Goal: Information Seeking & Learning: Learn about a topic

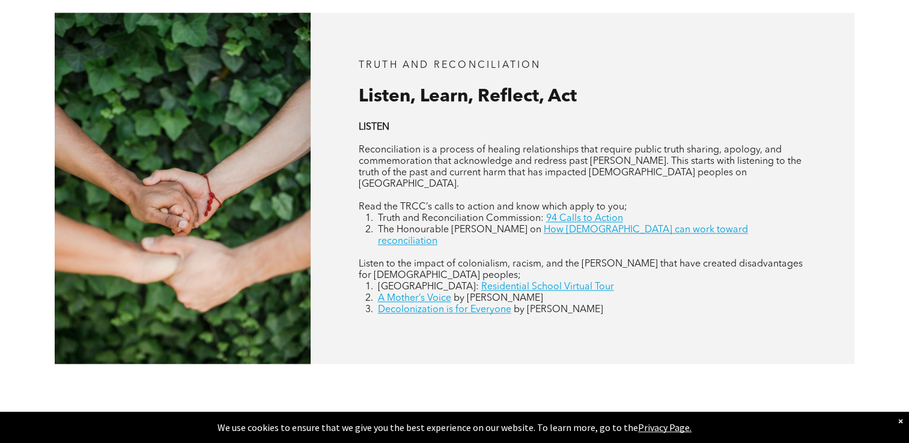
scroll to position [1648, 0]
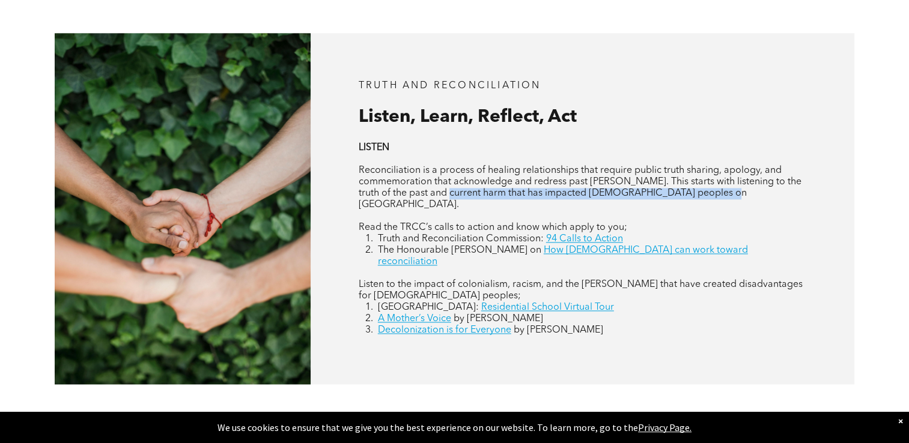
drag, startPoint x: 709, startPoint y: 191, endPoint x: 434, endPoint y: 184, distance: 275.2
click at [434, 184] on p "Reconciliation is a process of healing relationships that require public truth …" at bounding box center [583, 188] width 448 height 46
click at [730, 190] on p "Reconciliation is a process of healing relationships that require public truth …" at bounding box center [583, 188] width 448 height 46
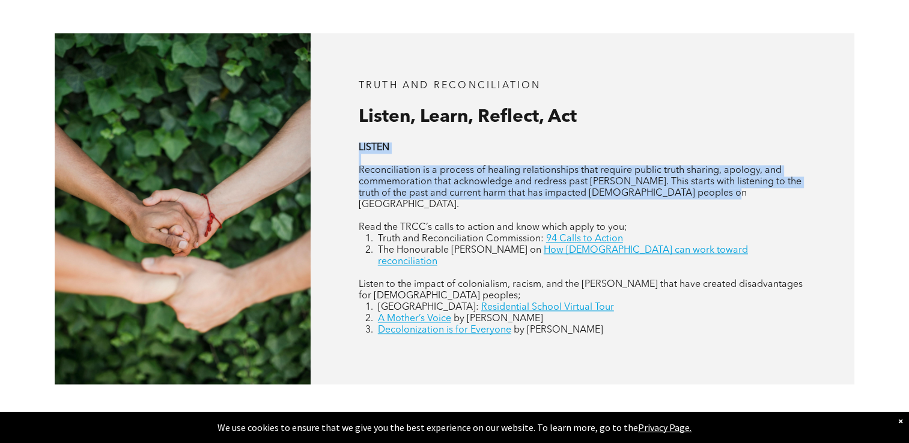
drag, startPoint x: 706, startPoint y: 187, endPoint x: 353, endPoint y: 139, distance: 356.4
click at [353, 139] on div "Truth and Reconciliation Listen, Learn, Reflect, Act LISTEN Reconciliation is a…" at bounding box center [583, 209] width 544 height 352
drag, startPoint x: 353, startPoint y: 139, endPoint x: 374, endPoint y: 139, distance: 21.0
copy div "LISTEN Reconciliation is a process of healing relationships that require public…"
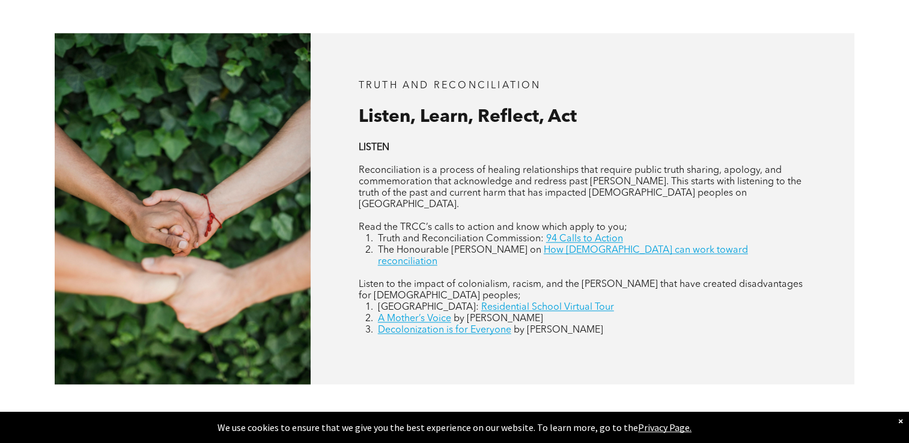
click at [339, 249] on div "Truth and Reconciliation Listen, Learn, Reflect, Act LISTEN Reconciliation is a…" at bounding box center [583, 209] width 544 height 352
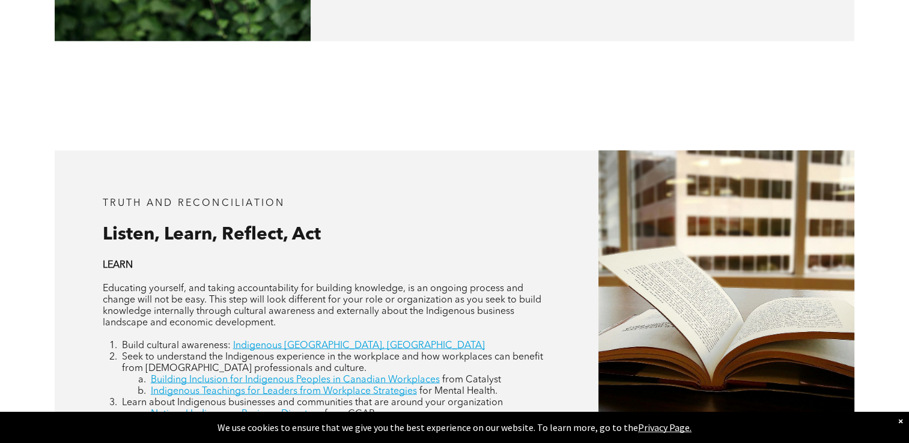
scroll to position [2036, 0]
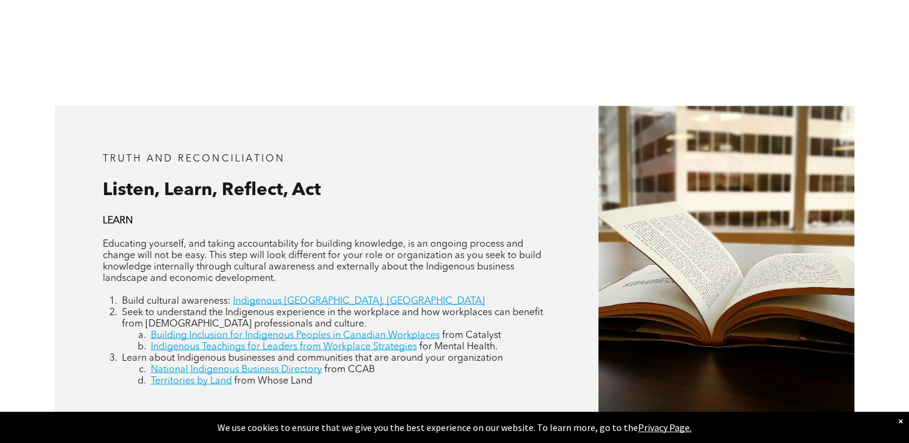
click at [233, 239] on span "Educating yourself, and taking accountability for building knowledge, is an ong…" at bounding box center [322, 261] width 439 height 44
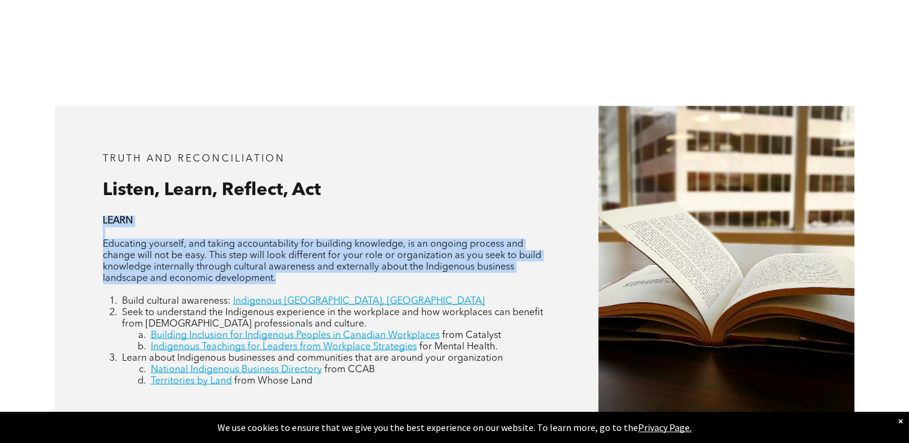
drag, startPoint x: 283, startPoint y: 255, endPoint x: 65, endPoint y: 193, distance: 226.5
click at [65, 193] on div "Truth and Reconciliation Listen, Learn, Reflect, Act LEARN Educating yourself, …" at bounding box center [327, 270] width 544 height 329
drag, startPoint x: 65, startPoint y: 193, endPoint x: 121, endPoint y: 189, distance: 56.1
copy div "LEARN Educating yourself, and taking accountability for building knowledge, is …"
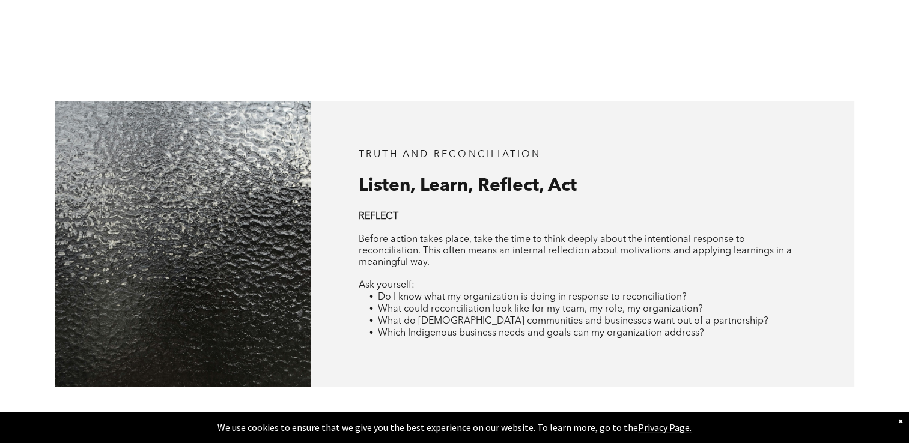
scroll to position [2504, 0]
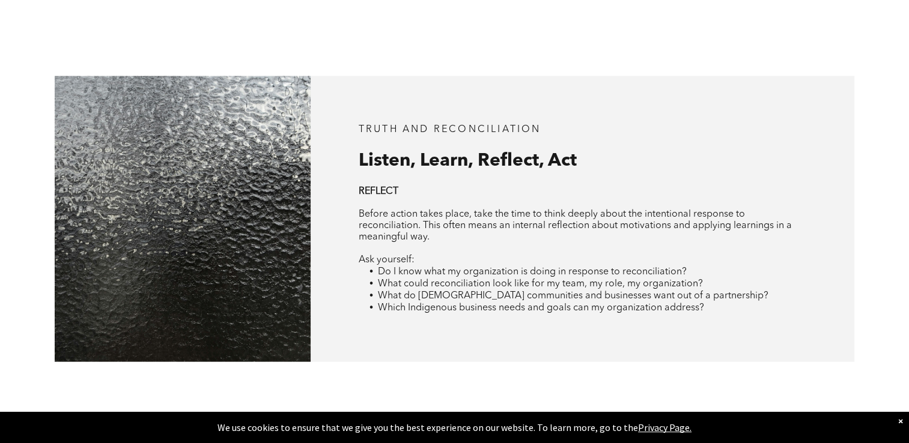
click at [730, 302] on li "Which Indigenous business needs and goals can my organization address?" at bounding box center [592, 308] width 429 height 12
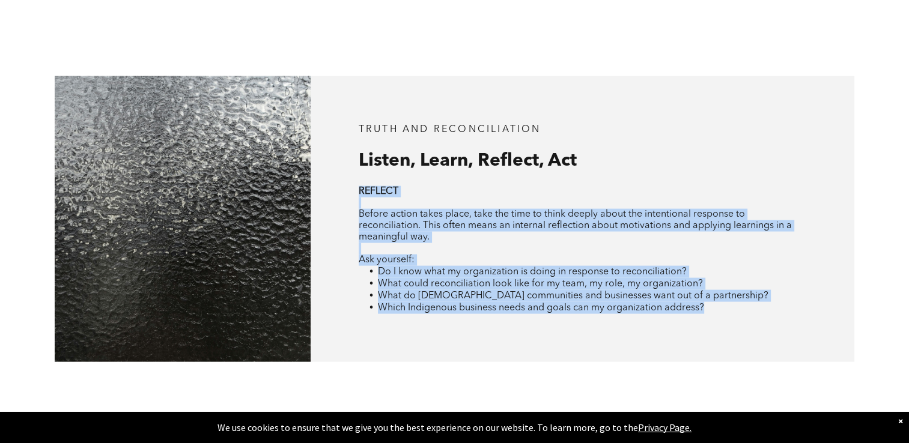
drag, startPoint x: 717, startPoint y: 285, endPoint x: 354, endPoint y: 161, distance: 384.1
click at [354, 161] on div "Truth and Reconciliation Listen, Learn, Reflect, Act REFLECT Before action take…" at bounding box center [583, 219] width 544 height 286
drag, startPoint x: 354, startPoint y: 161, endPoint x: 380, endPoint y: 191, distance: 40.0
copy div "REFLECT Before action takes place, take the time to think deeply about the inte…"
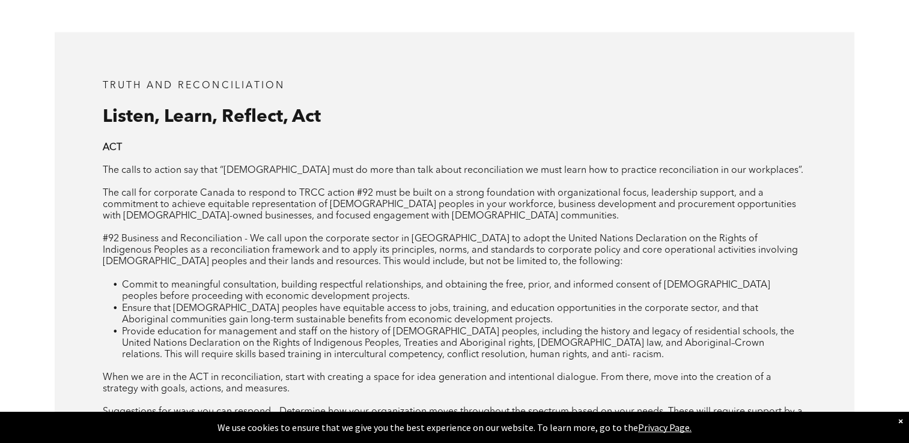
scroll to position [2945, 0]
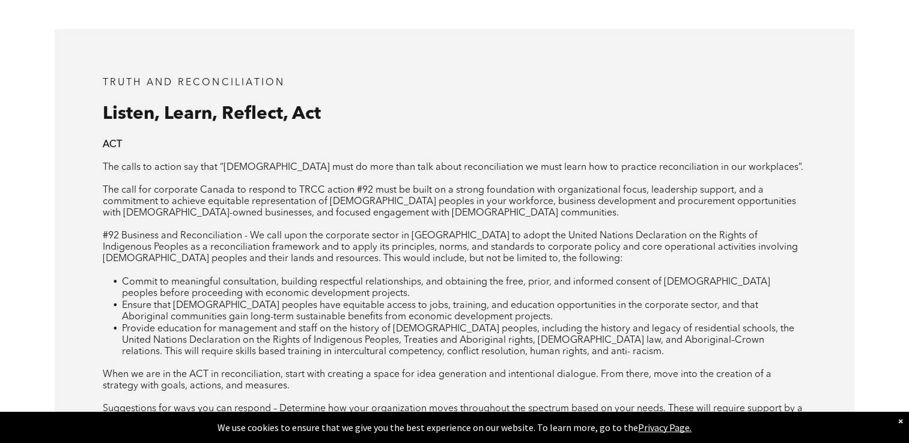
drag, startPoint x: 494, startPoint y: 184, endPoint x: 127, endPoint y: 148, distance: 368.8
drag, startPoint x: 127, startPoint y: 148, endPoint x: 584, endPoint y: 172, distance: 457.8
click at [584, 186] on span "The call for corporate Canada to respond to TRCC action #92 must be built on a …" at bounding box center [449, 202] width 693 height 32
drag, startPoint x: 498, startPoint y: 192, endPoint x: 260, endPoint y: 168, distance: 239.0
click at [260, 168] on div "ACT The calls to action say that “[DEMOGRAPHIC_DATA] must do more than talk abo…" at bounding box center [455, 282] width 704 height 287
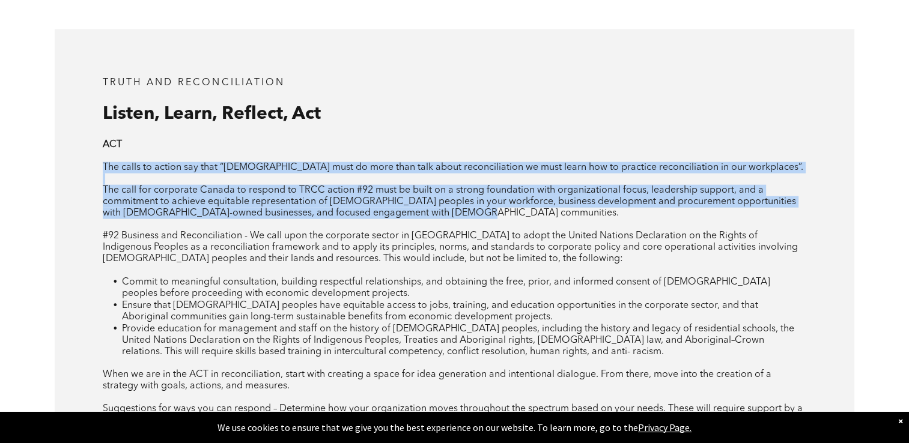
drag, startPoint x: 502, startPoint y: 184, endPoint x: 50, endPoint y: 136, distance: 454.9
click at [50, 136] on div "Truth and Reconciliation Listen, Learn, Reflect, Act ACT The calls to action sa…" at bounding box center [454, 252] width 909 height 554
drag, startPoint x: 50, startPoint y: 136, endPoint x: 147, endPoint y: 139, distance: 96.8
copy div "The calls to action say that “[DEMOGRAPHIC_DATA] must do more than talk about r…"
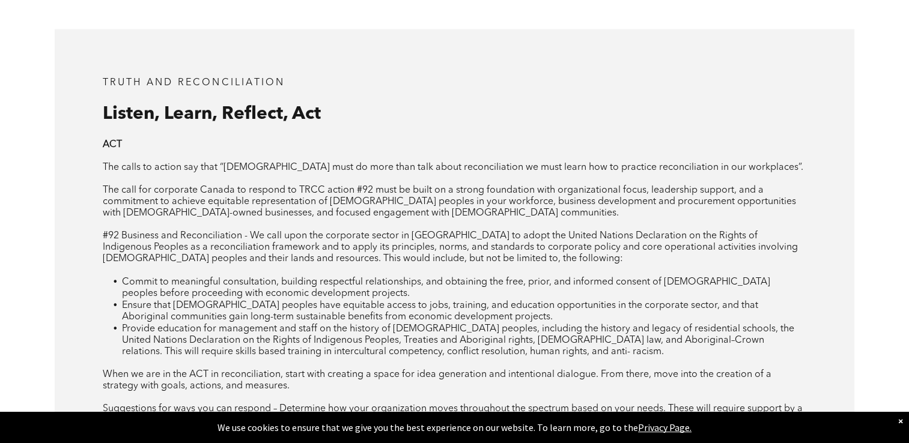
click at [332, 151] on p at bounding box center [455, 156] width 704 height 11
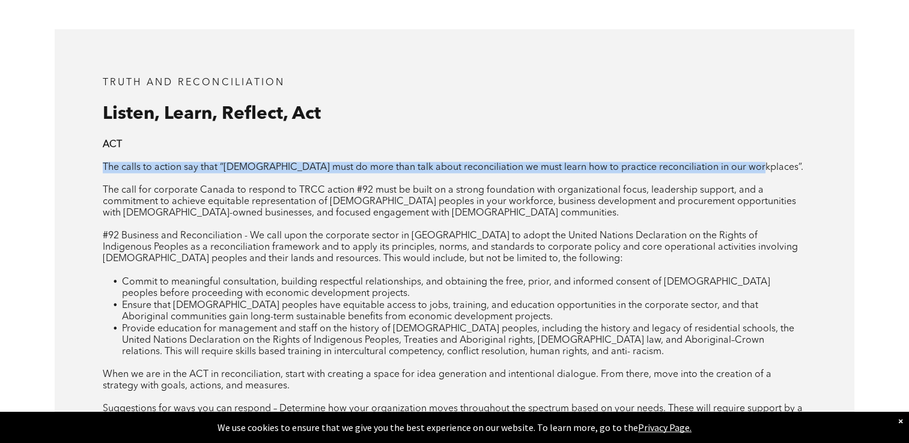
drag, startPoint x: 744, startPoint y: 138, endPoint x: 87, endPoint y: 136, distance: 657.2
click at [87, 136] on div "Truth and Reconciliation Listen, Learn, Reflect, Act ACT The calls to action sa…" at bounding box center [455, 251] width 800 height 445
drag, startPoint x: 87, startPoint y: 136, endPoint x: 121, endPoint y: 139, distance: 34.4
copy span "The calls to action say that “[DEMOGRAPHIC_DATA] must do more than talk about r…"
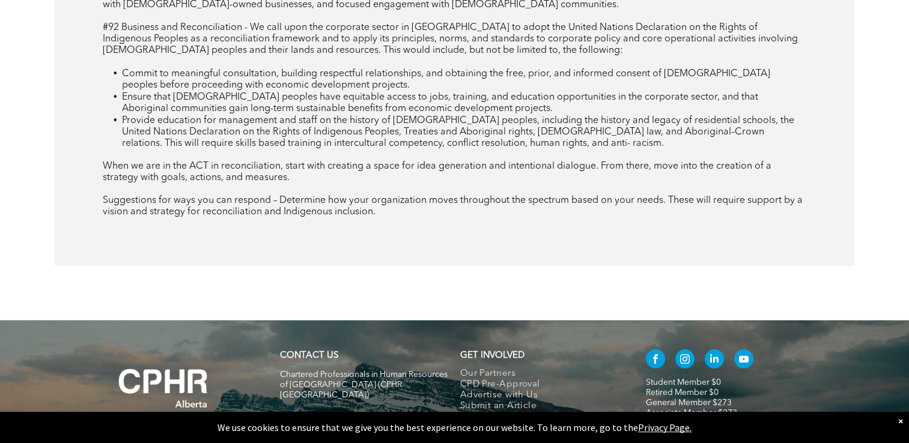
scroll to position [2933, 0]
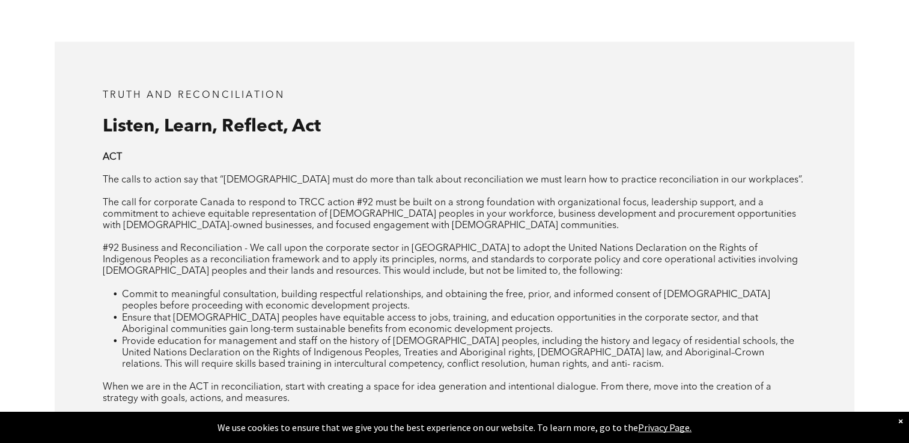
click at [134, 163] on p at bounding box center [455, 168] width 704 height 11
drag, startPoint x: 109, startPoint y: 132, endPoint x: 97, endPoint y: 131, distance: 12.0
click at [97, 131] on div "Truth and Reconciliation Listen, Learn, Reflect, Act ACT The calls to action sa…" at bounding box center [455, 264] width 800 height 445
copy strong "ACT"
